Goal: Information Seeking & Learning: Learn about a topic

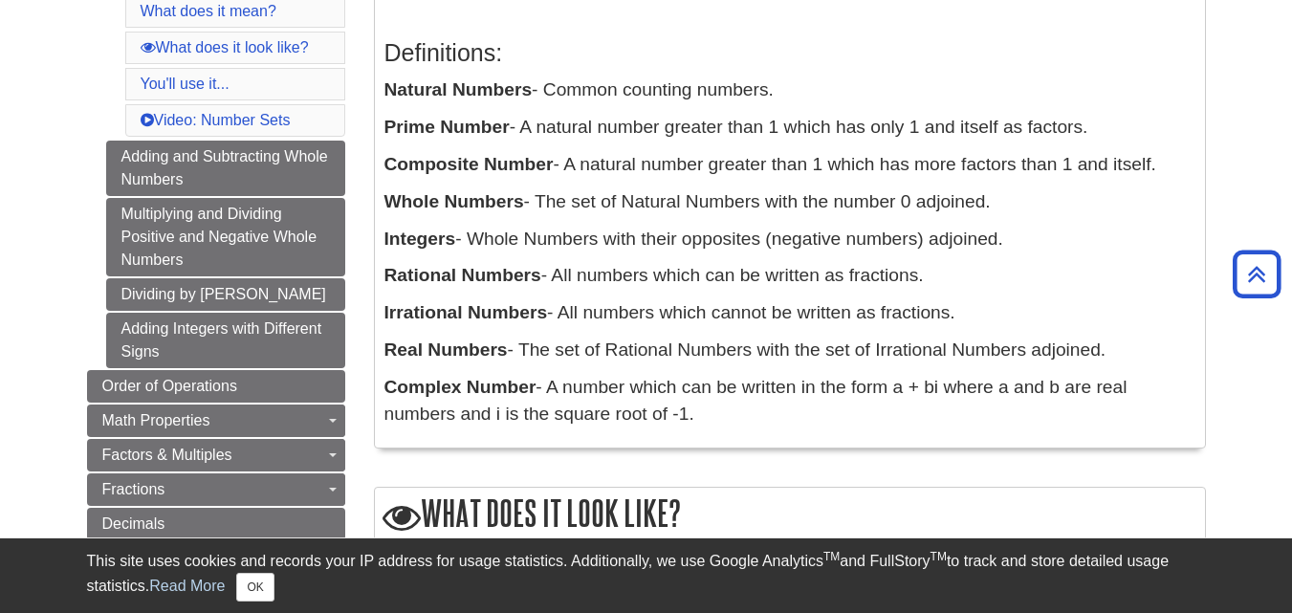
scroll to position [382, 0]
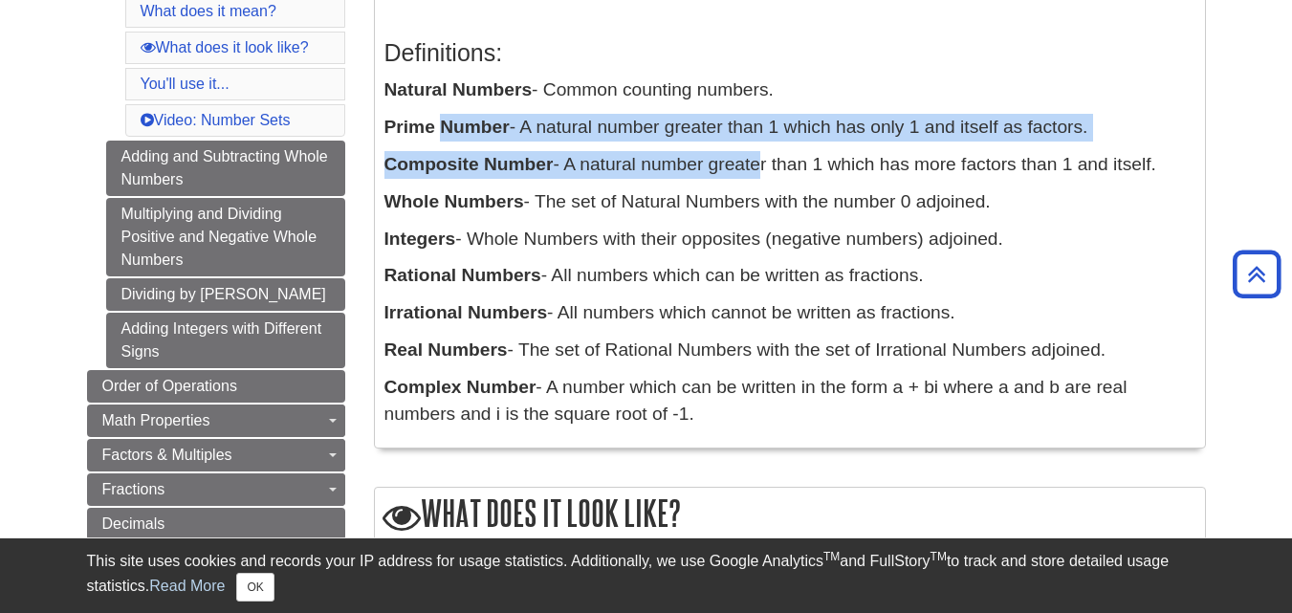
drag, startPoint x: 577, startPoint y: 138, endPoint x: 755, endPoint y: 152, distance: 179.4
click at [755, 152] on div "Definitions: Natural Numbers - Common counting numbers. Prime Number - A natura…" at bounding box center [789, 229] width 811 height 418
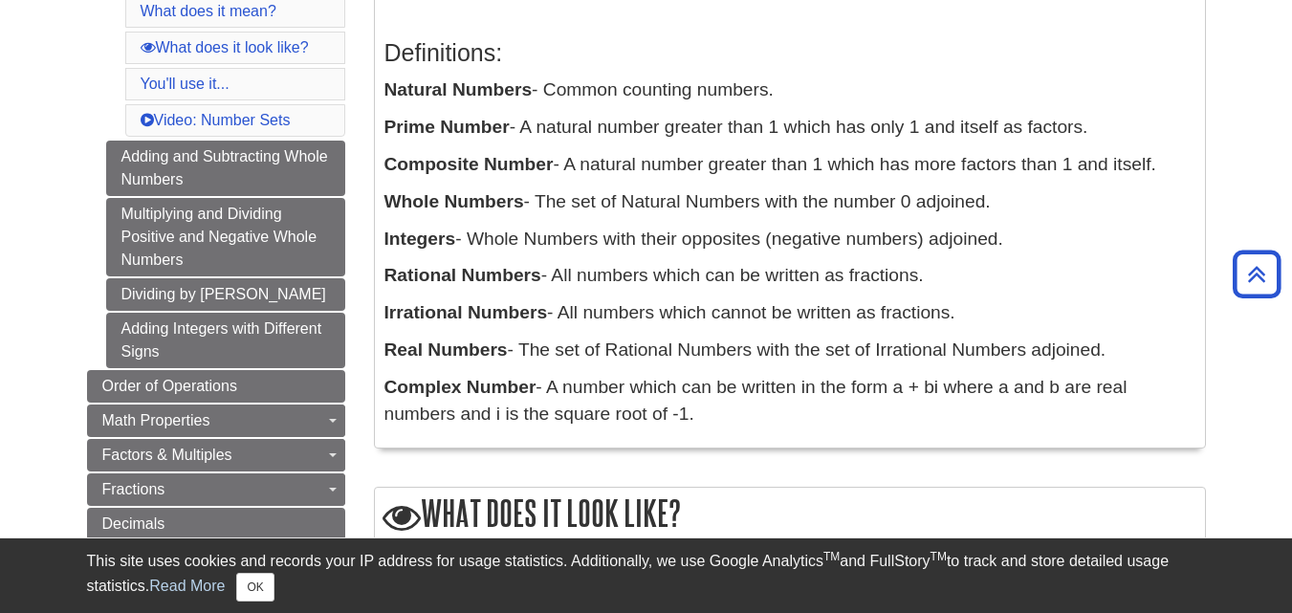
click at [681, 179] on div "Definitions: Natural Numbers - Common counting numbers. Prime Number - A natura…" at bounding box center [789, 229] width 811 height 418
drag, startPoint x: 622, startPoint y: 128, endPoint x: 833, endPoint y: 125, distance: 211.3
click at [833, 125] on p "Prime Number - A natural number greater than 1 which has only 1 and itself as f…" at bounding box center [789, 128] width 811 height 28
click at [853, 146] on div "Definitions: Natural Numbers - Common counting numbers. Prime Number - A natura…" at bounding box center [789, 229] width 811 height 418
drag, startPoint x: 573, startPoint y: 163, endPoint x: 643, endPoint y: 161, distance: 69.8
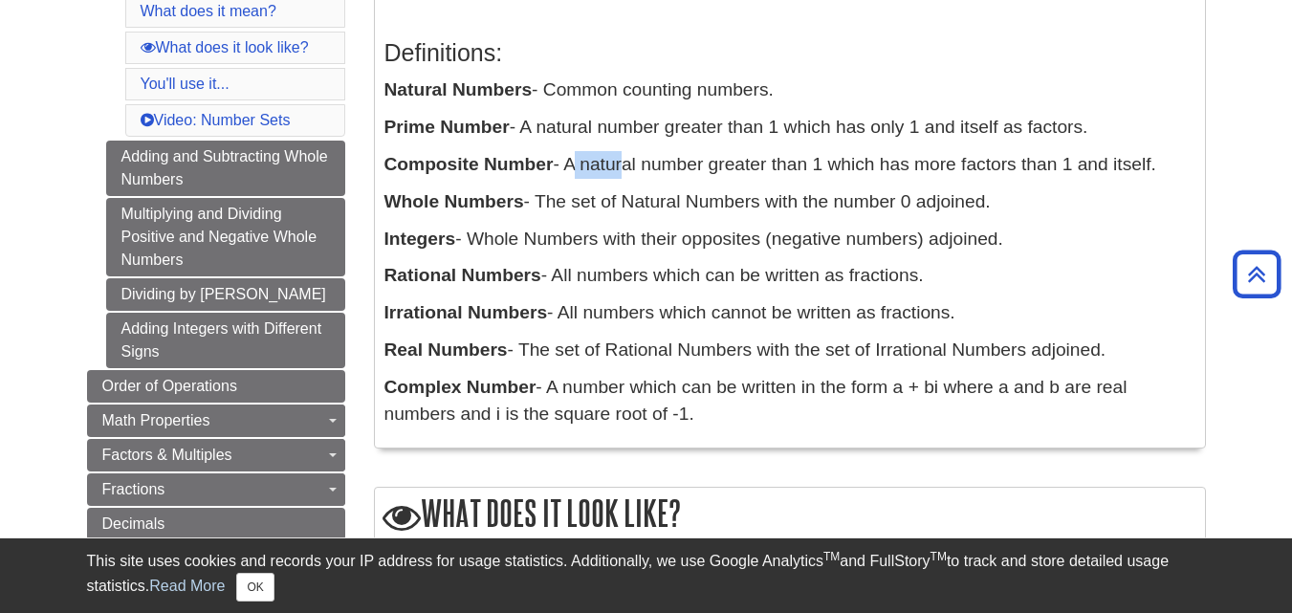
click at [639, 161] on p "Composite Number - A natural number greater than 1 which has more factors than …" at bounding box center [789, 165] width 811 height 28
drag, startPoint x: 711, startPoint y: 161, endPoint x: 1166, endPoint y: 176, distance: 454.5
click at [1166, 176] on p "Composite Number - A natural number greater than 1 which has more factors than …" at bounding box center [789, 165] width 811 height 28
click at [1136, 199] on p "Whole Numbers - The set of Natural Numbers with the number 0 adjoined." at bounding box center [789, 202] width 811 height 28
